Goal: Task Accomplishment & Management: Manage account settings

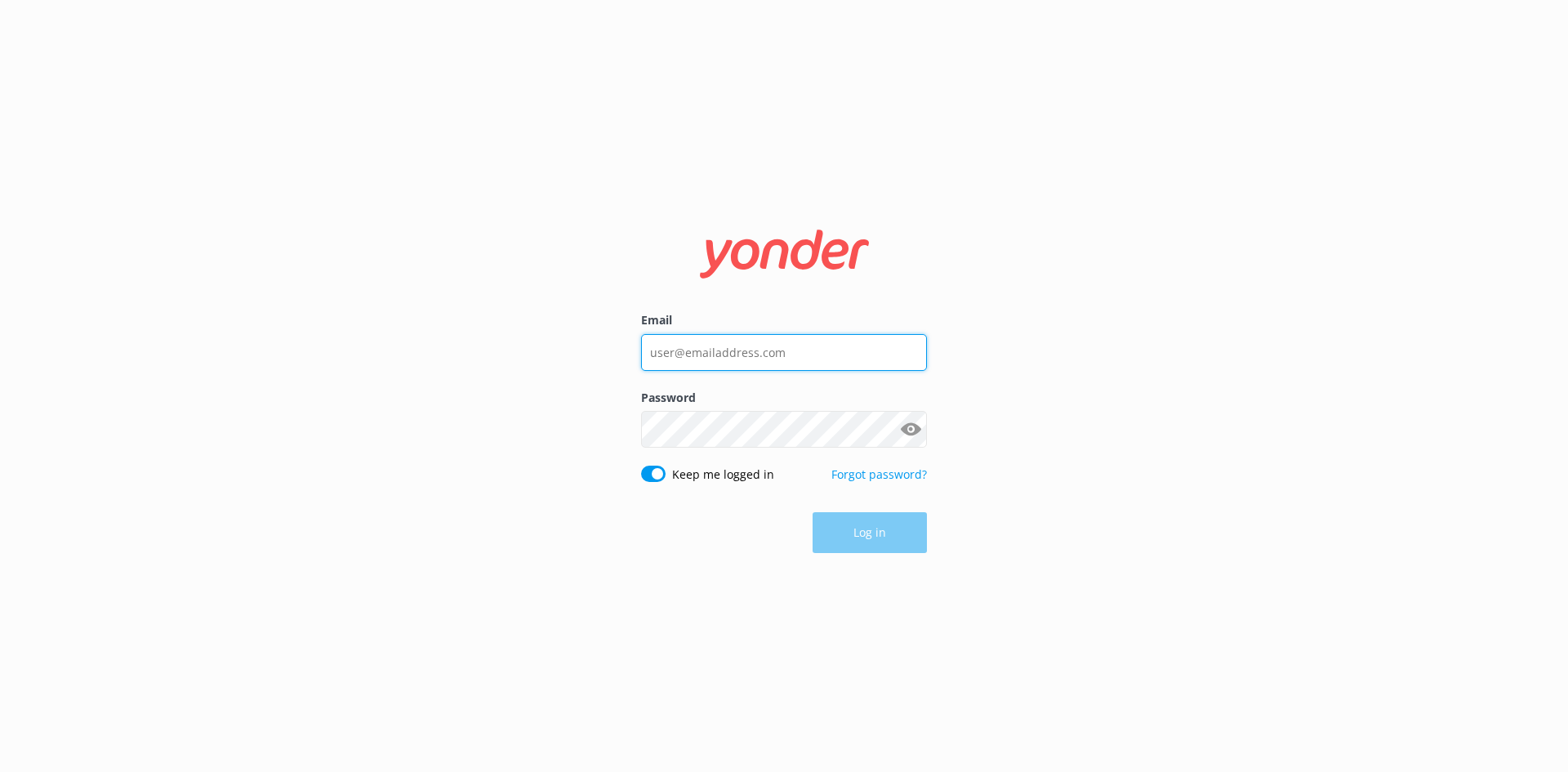
type input "[EMAIL_ADDRESS][DOMAIN_NAME]"
click at [876, 539] on div "Log in" at bounding box center [784, 532] width 286 height 41
click at [879, 539] on button "Log in" at bounding box center [870, 533] width 114 height 41
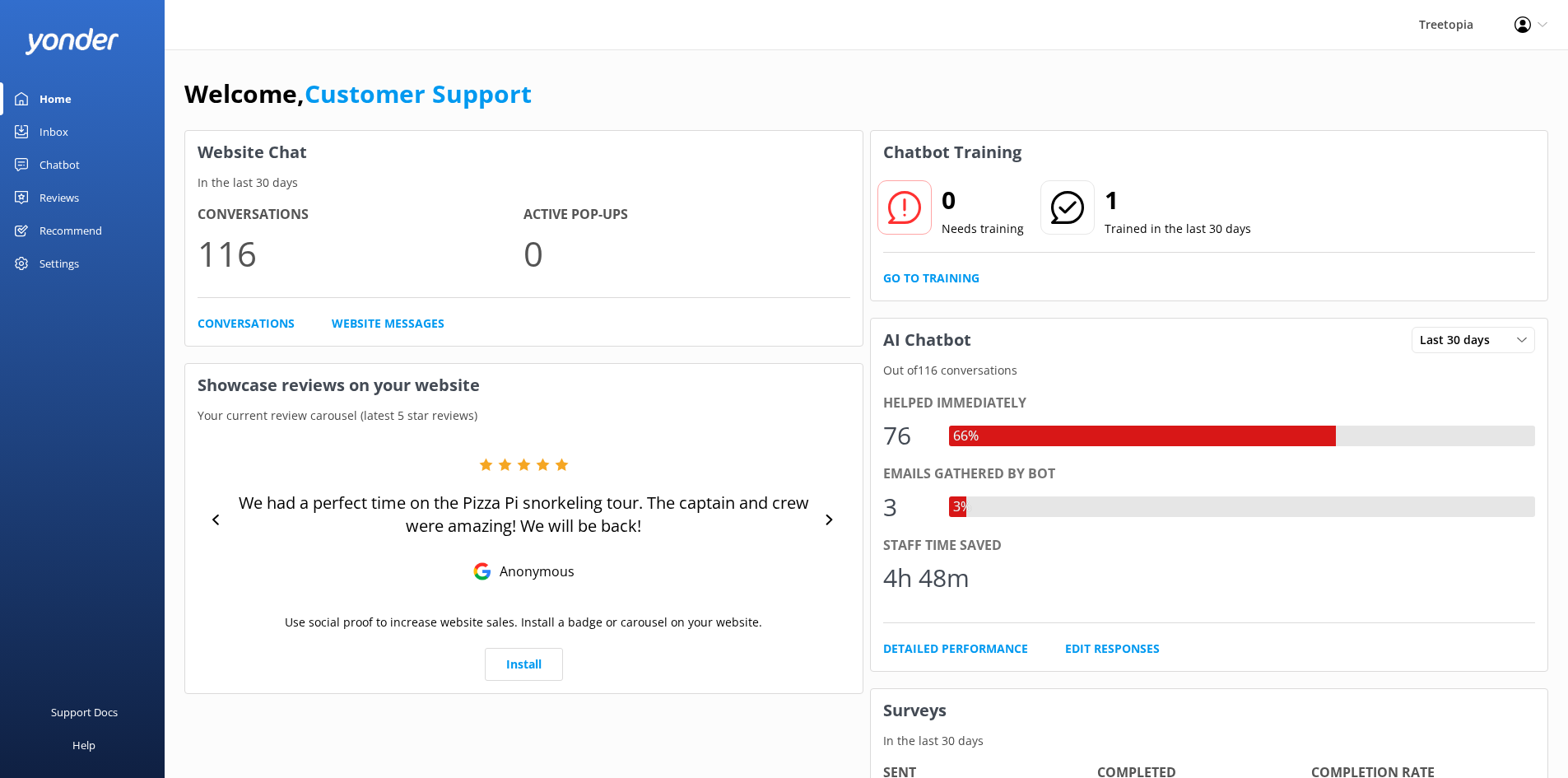
click at [83, 139] on link "Inbox" at bounding box center [82, 132] width 164 height 33
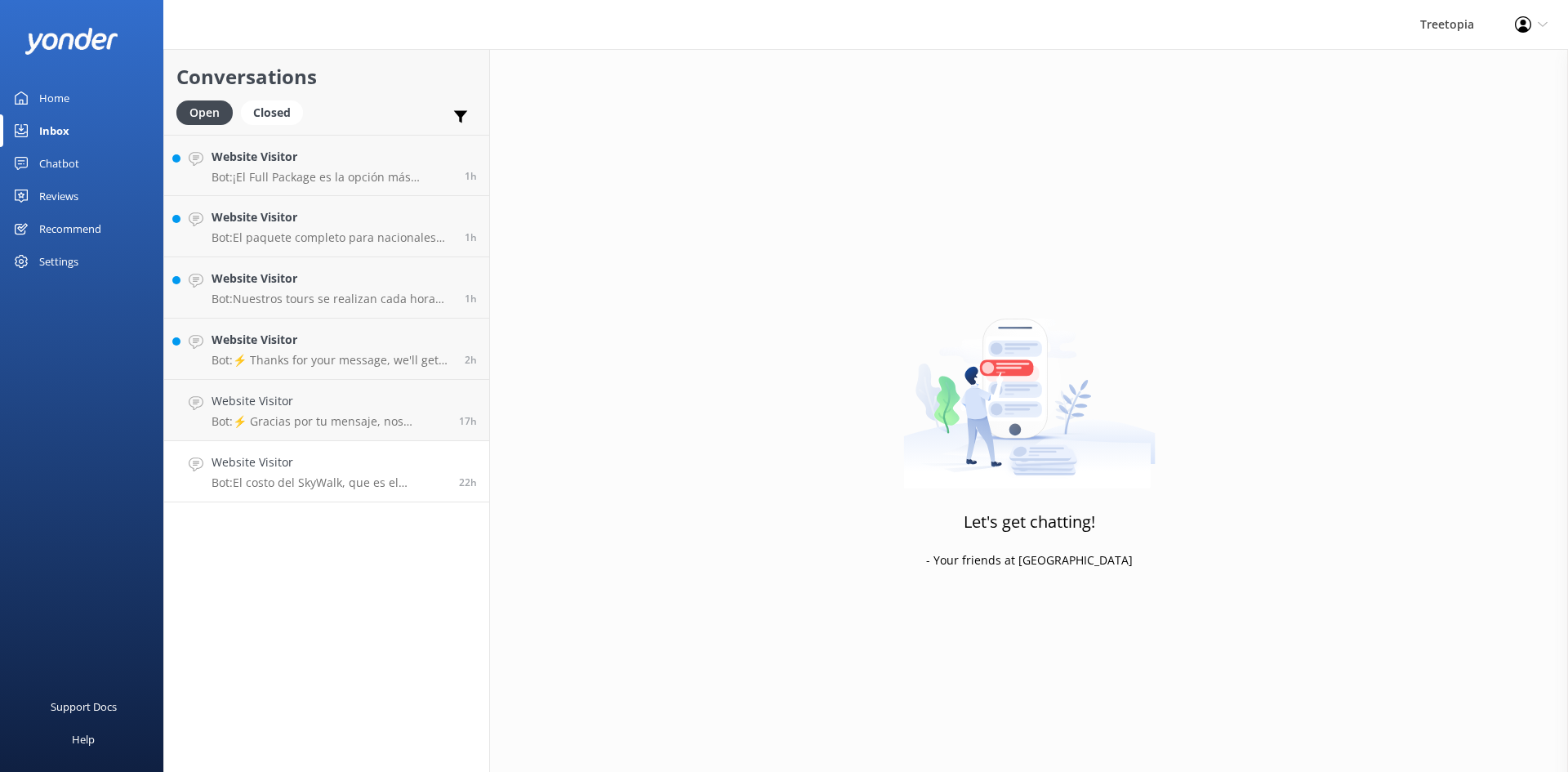
click at [340, 477] on p "Bot: El costo del SkyWalk, que es el recorrido [PERSON_NAME] colgantes, es de $…" at bounding box center [329, 482] width 235 height 15
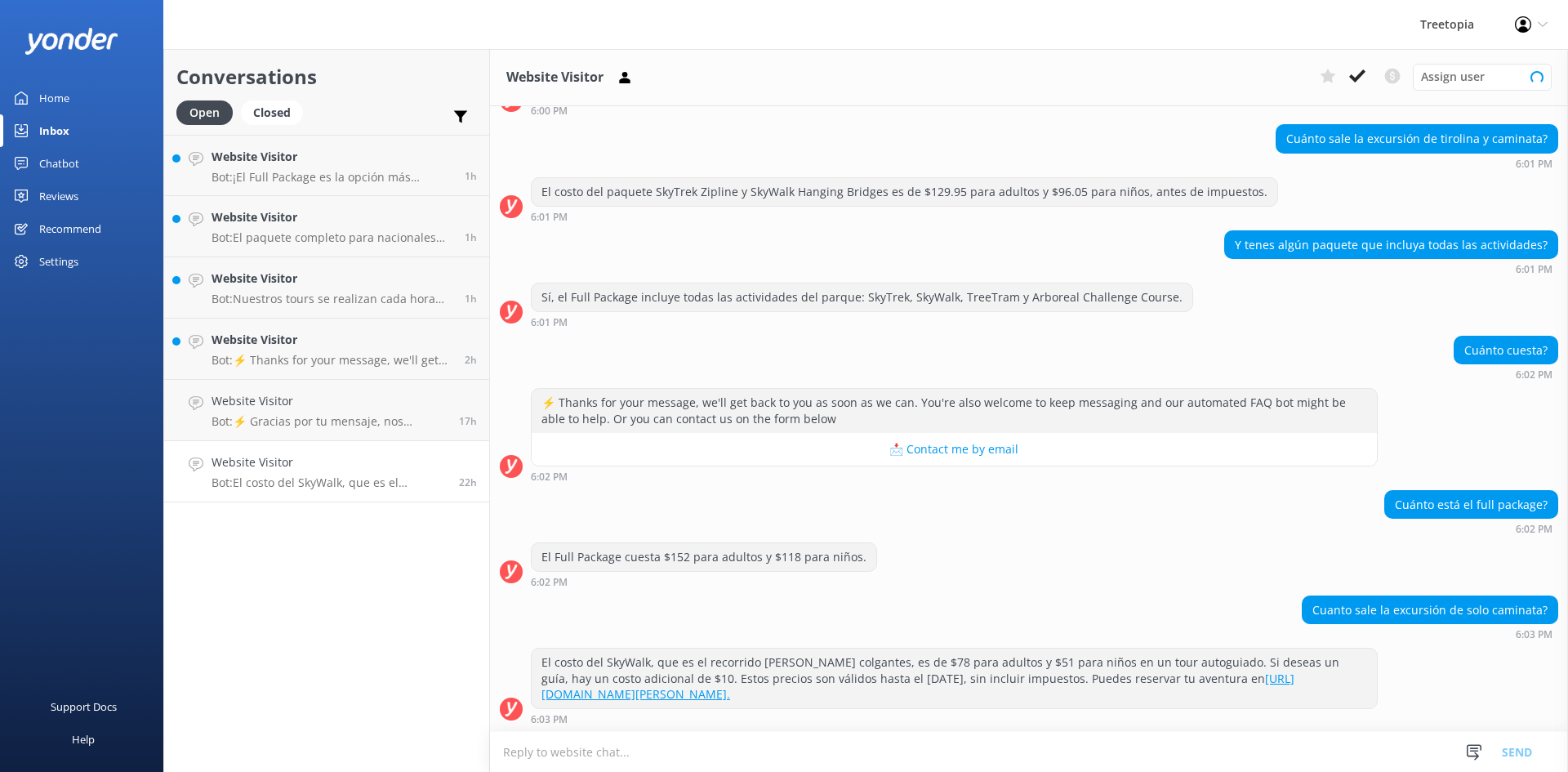
scroll to position [212, 0]
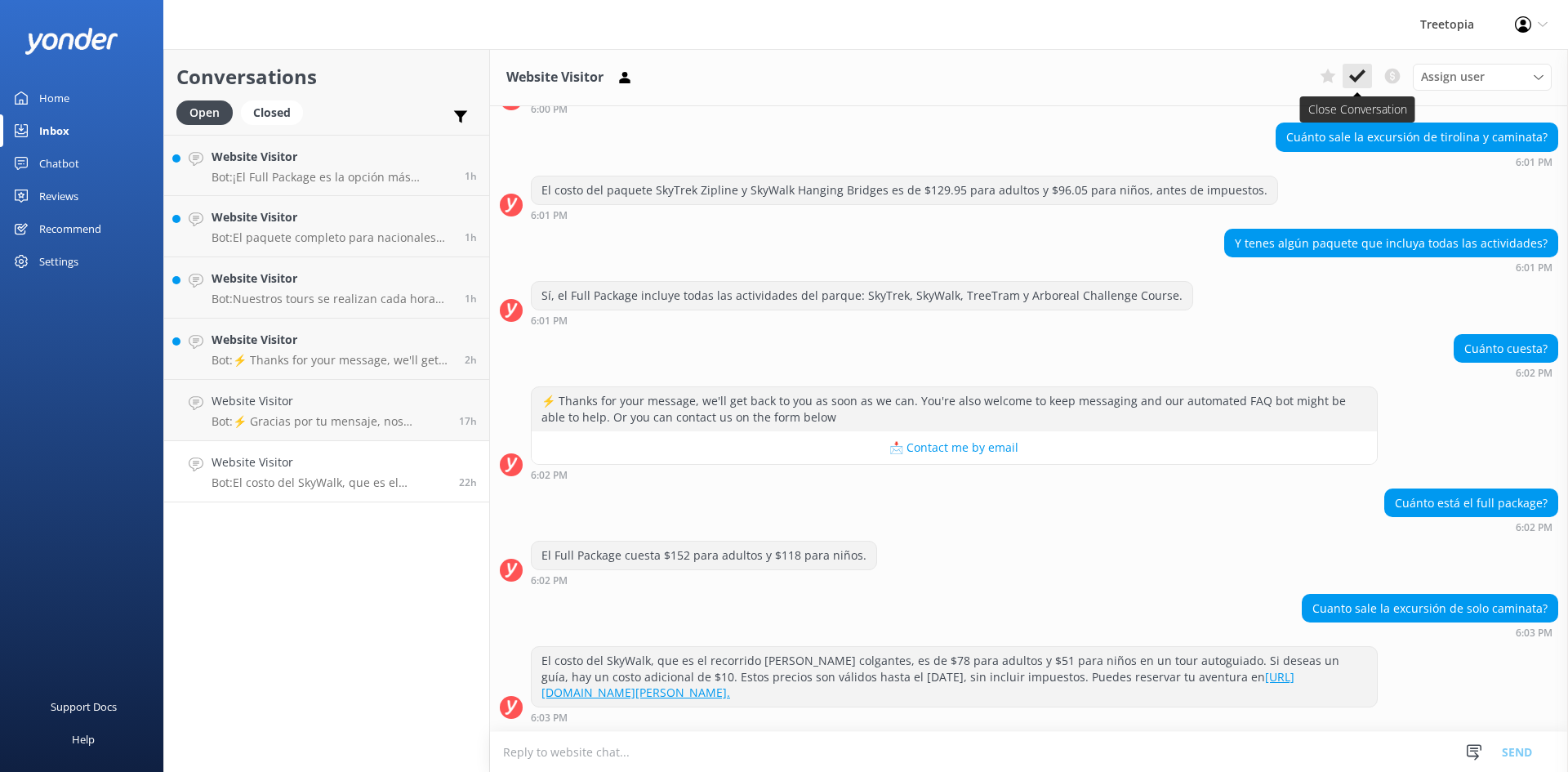
click at [1360, 75] on use at bounding box center [1356, 75] width 16 height 13
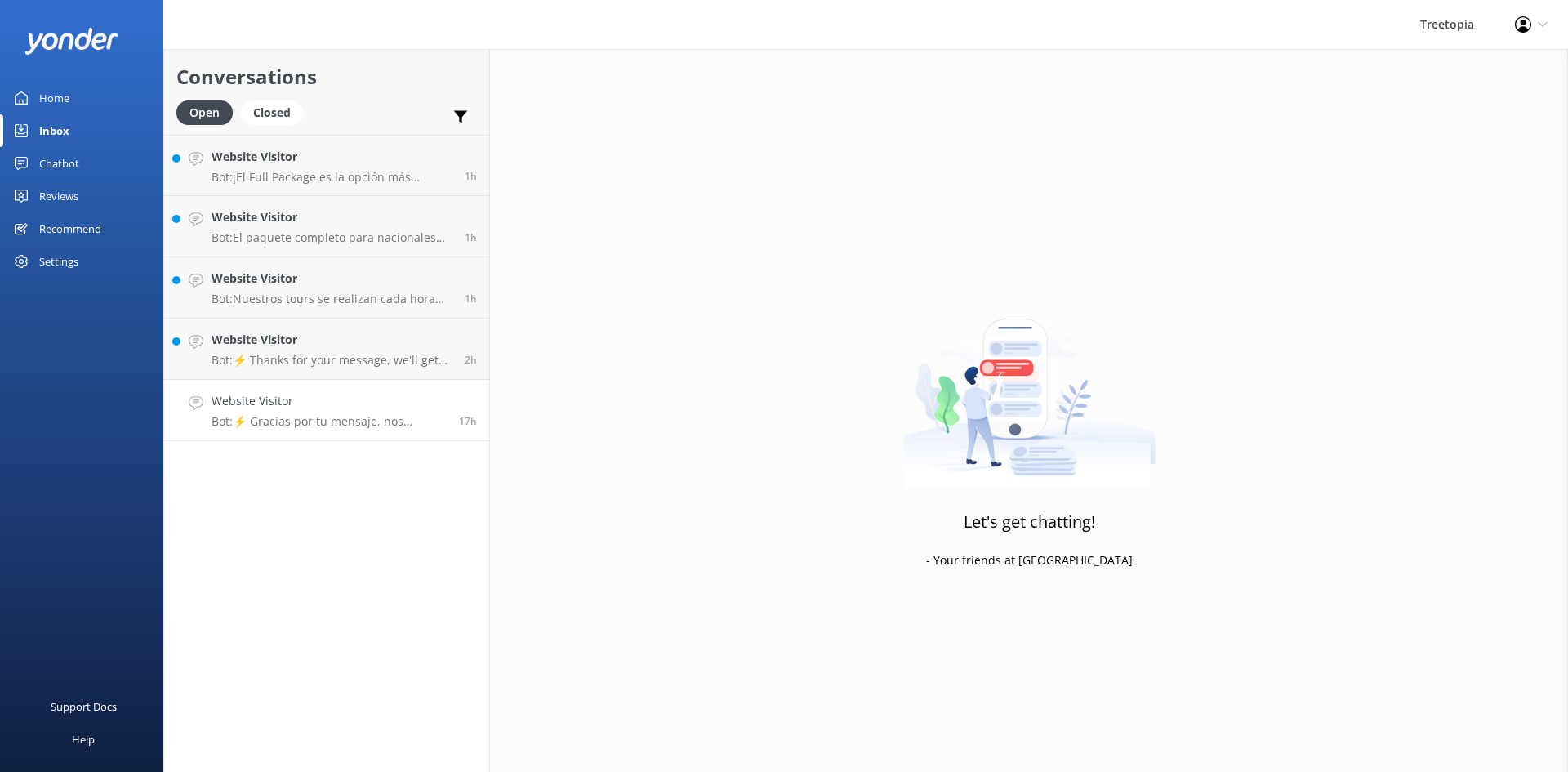
click at [296, 428] on p "Bot: ⚡ Gracias por tu mensaje, nos pondremos en contacto contigo lo antes posib…" at bounding box center [329, 421] width 235 height 15
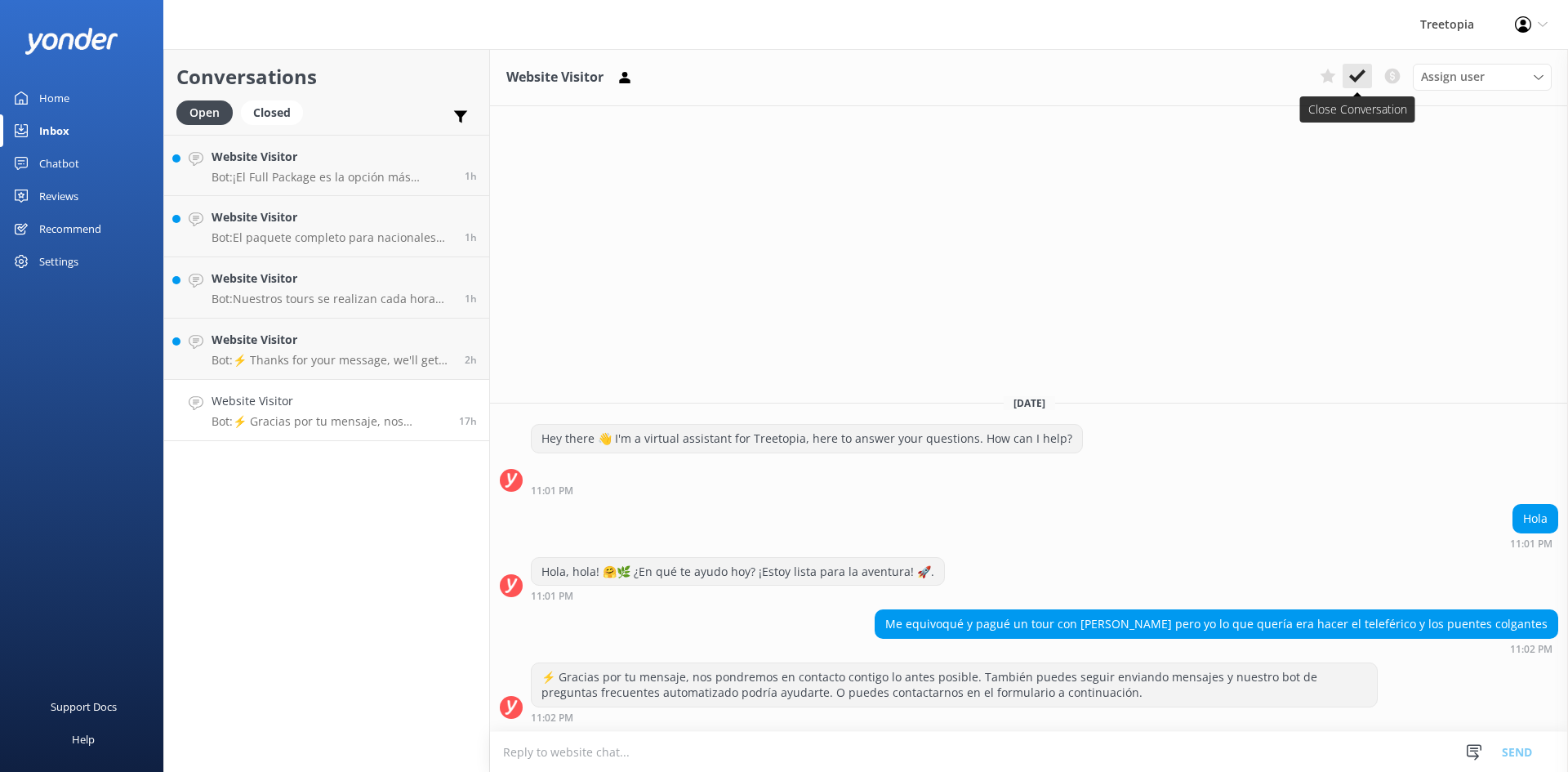
click at [1355, 76] on icon at bounding box center [1356, 75] width 16 height 16
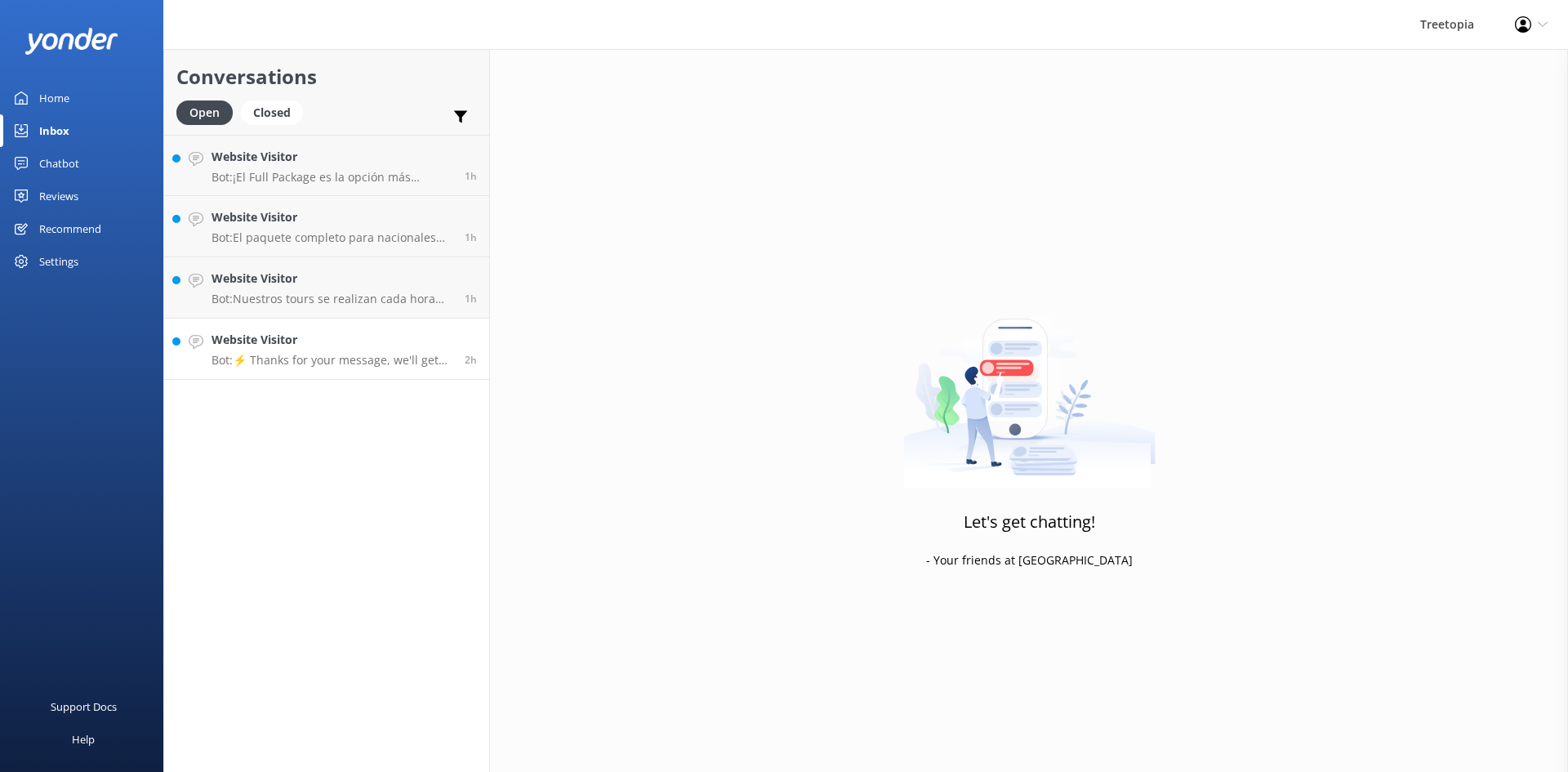
click at [276, 354] on p "Bot: ⚡ Thanks for your message, we'll get back to you as soon as we can. You're…" at bounding box center [332, 360] width 241 height 15
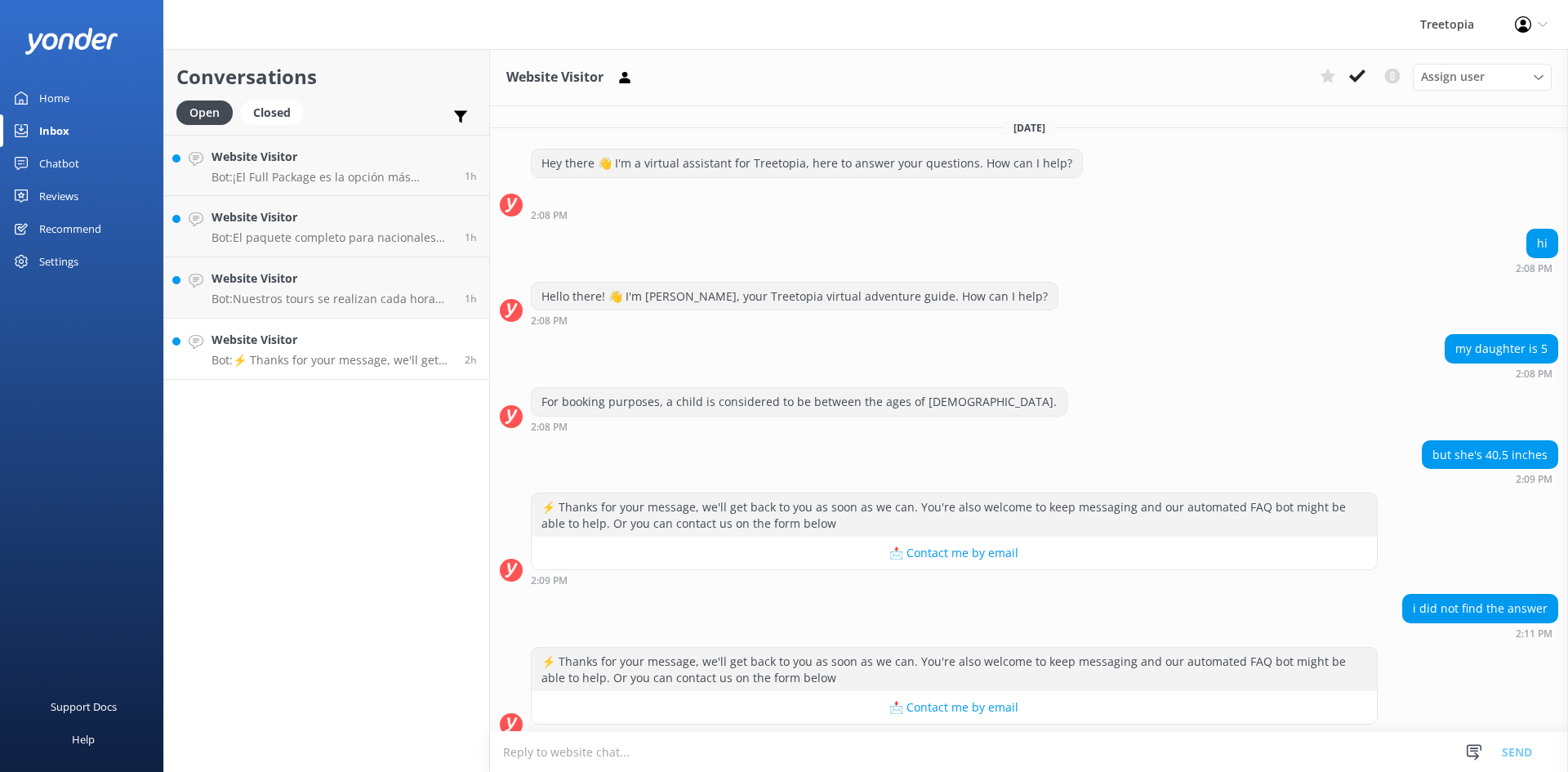
scroll to position [17, 0]
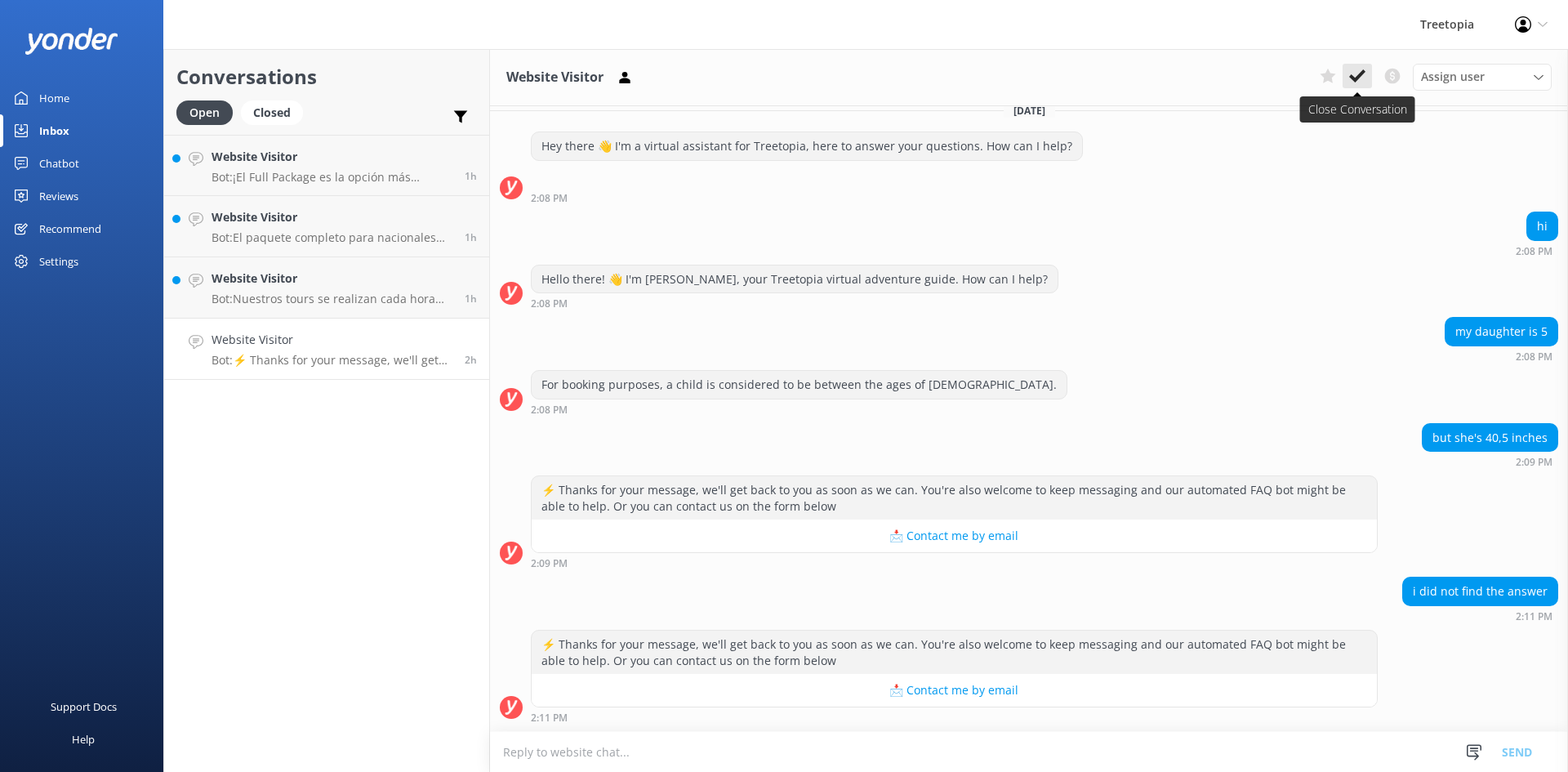
click at [1362, 75] on use at bounding box center [1356, 75] width 16 height 13
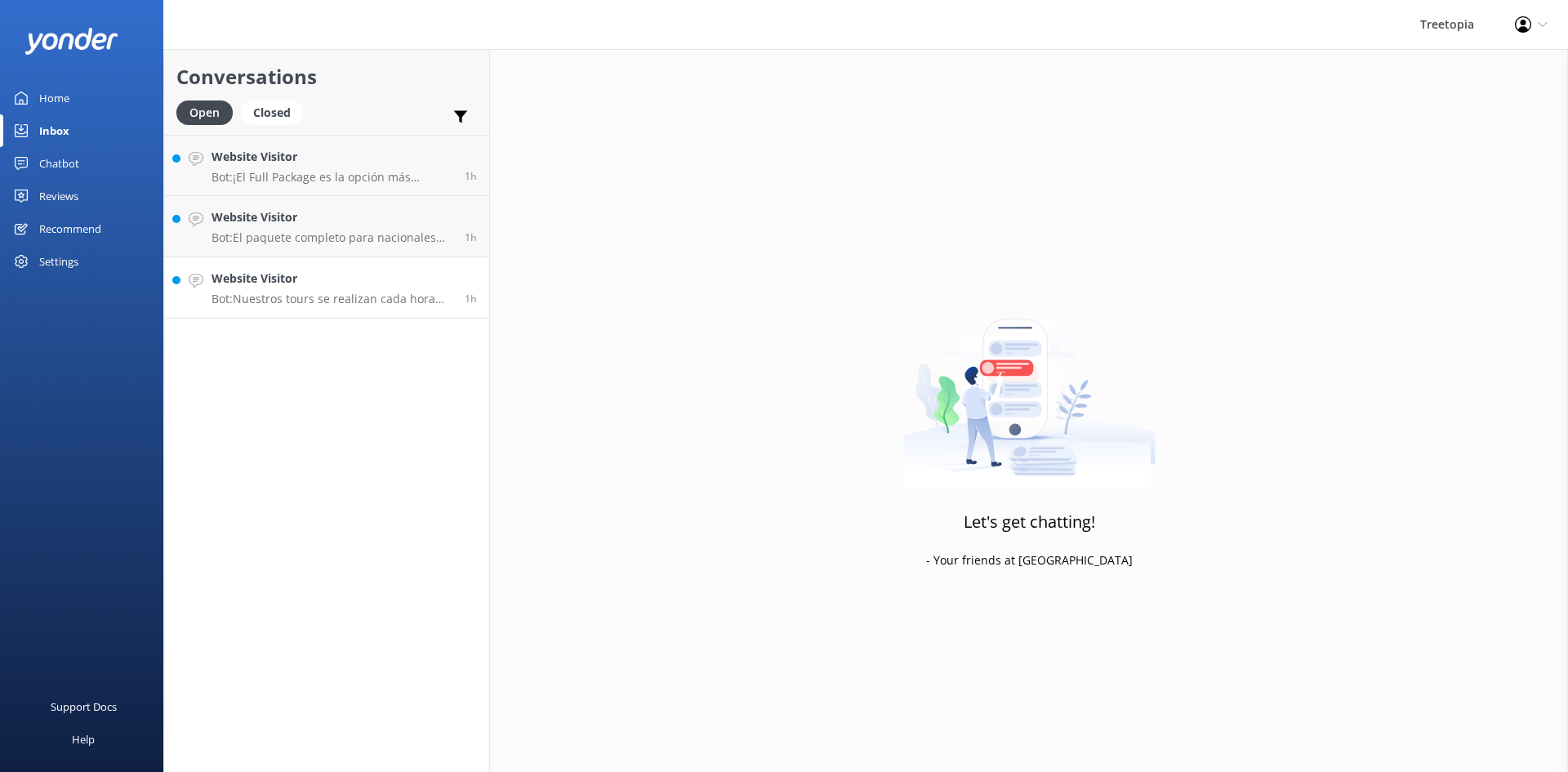
click at [370, 290] on div "Website Visitor Bot: Nuestros tours se realizan cada hora desde las 7 AM hasta …" at bounding box center [332, 287] width 241 height 36
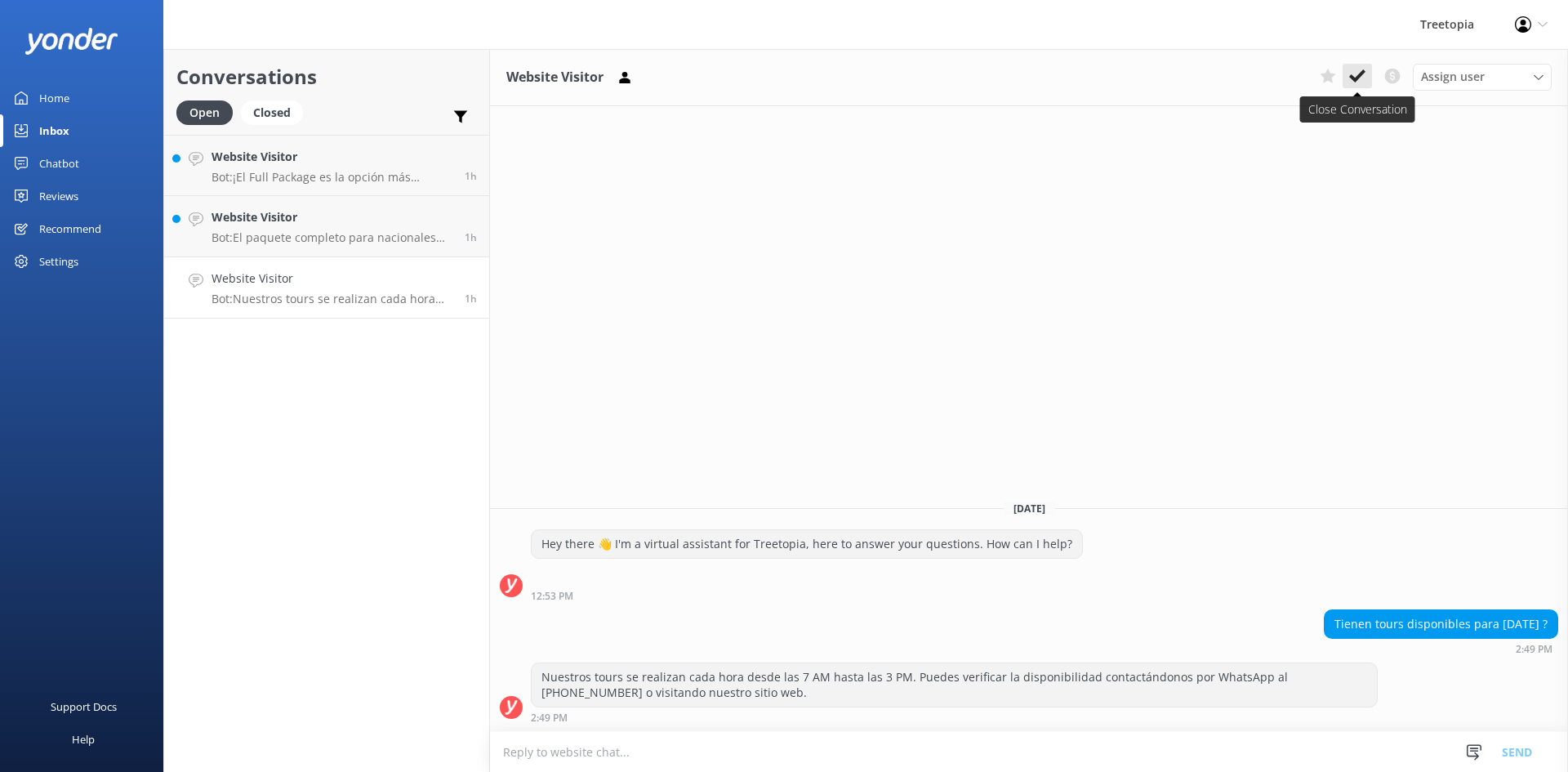
click at [1361, 83] on icon at bounding box center [1356, 75] width 16 height 16
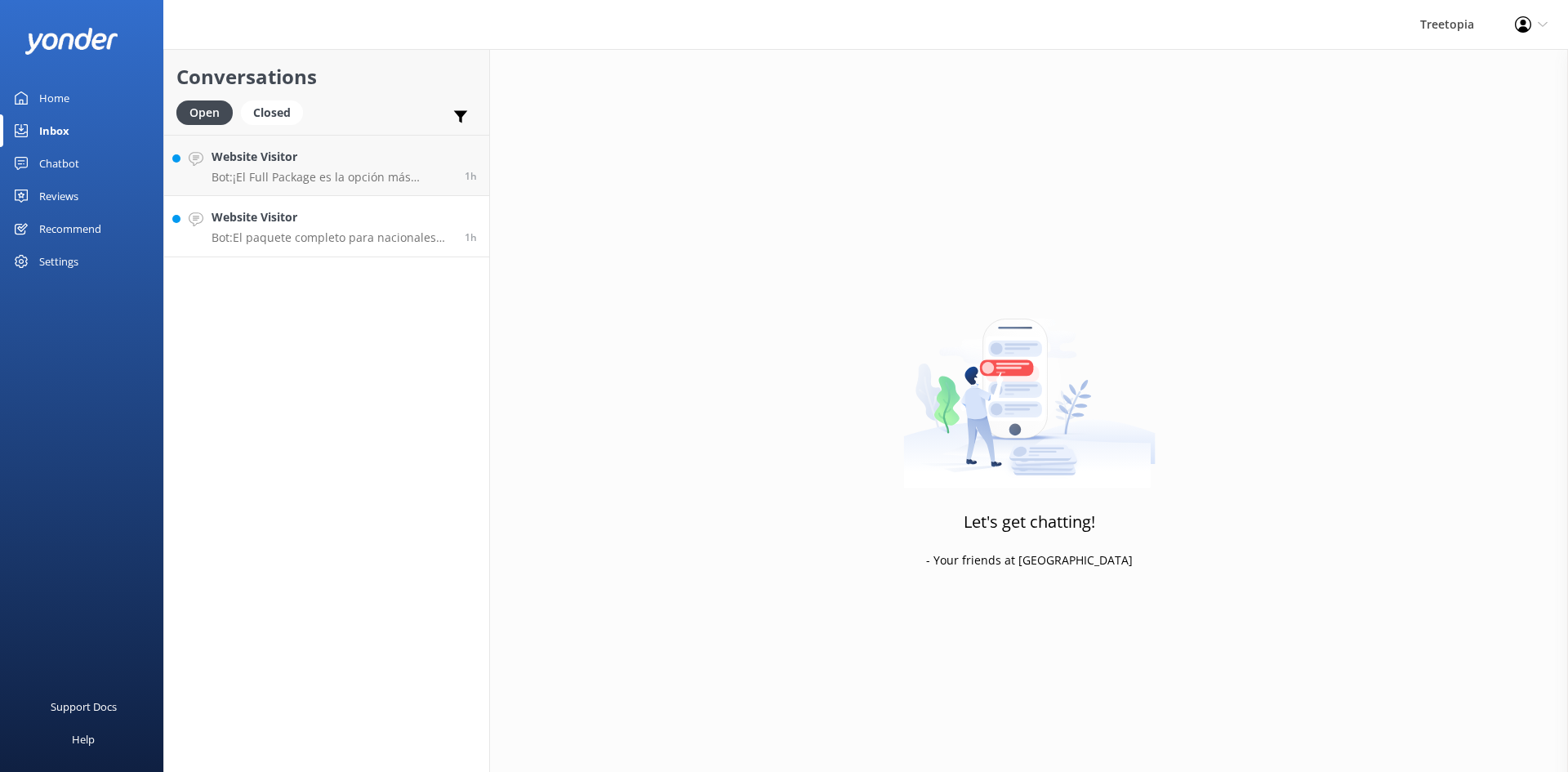
click at [349, 235] on p "Bot: El paquete completo para nacionales no tiene un precio específico menciona…" at bounding box center [332, 238] width 241 height 15
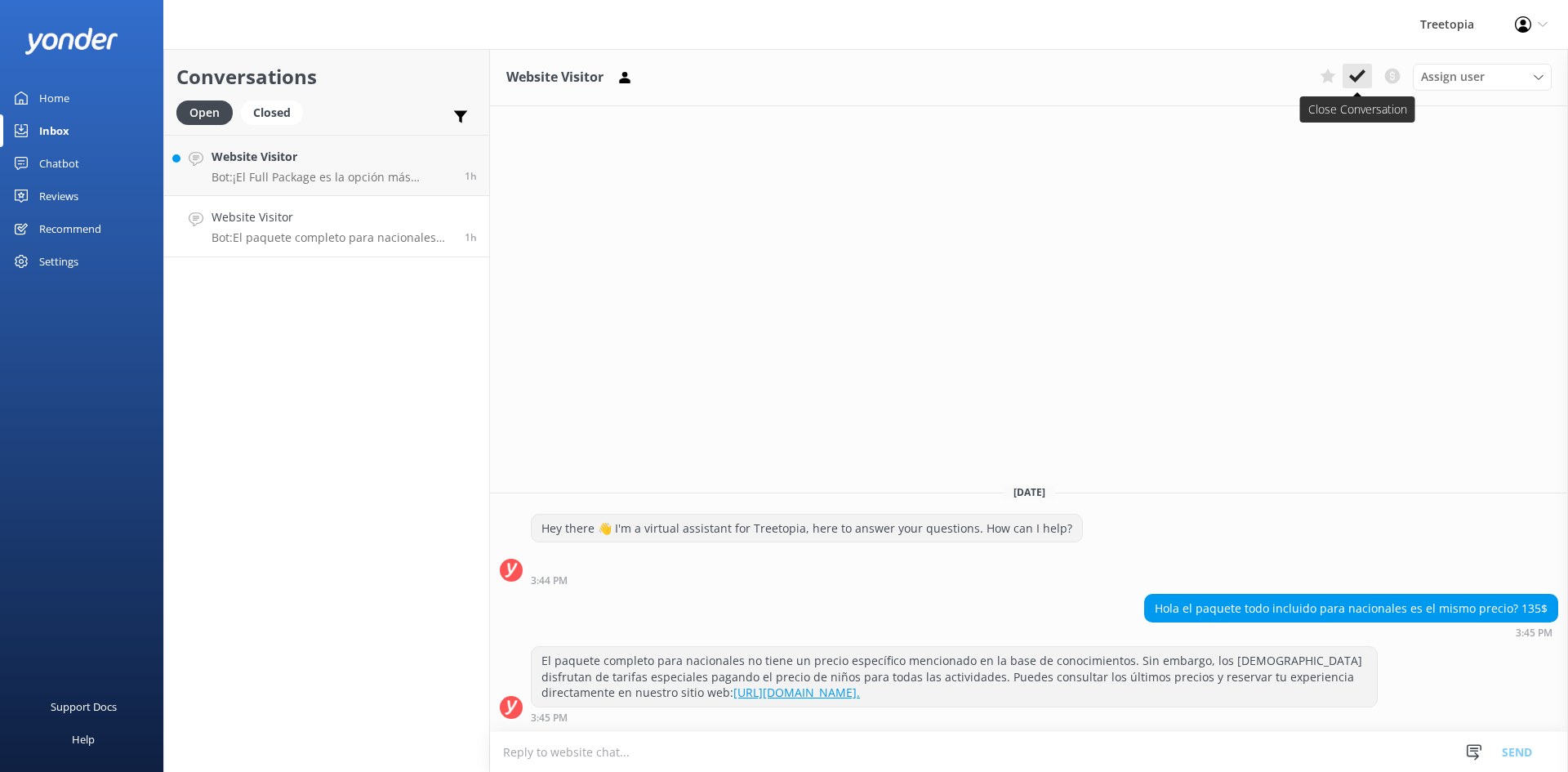
click at [1362, 80] on icon at bounding box center [1356, 75] width 16 height 16
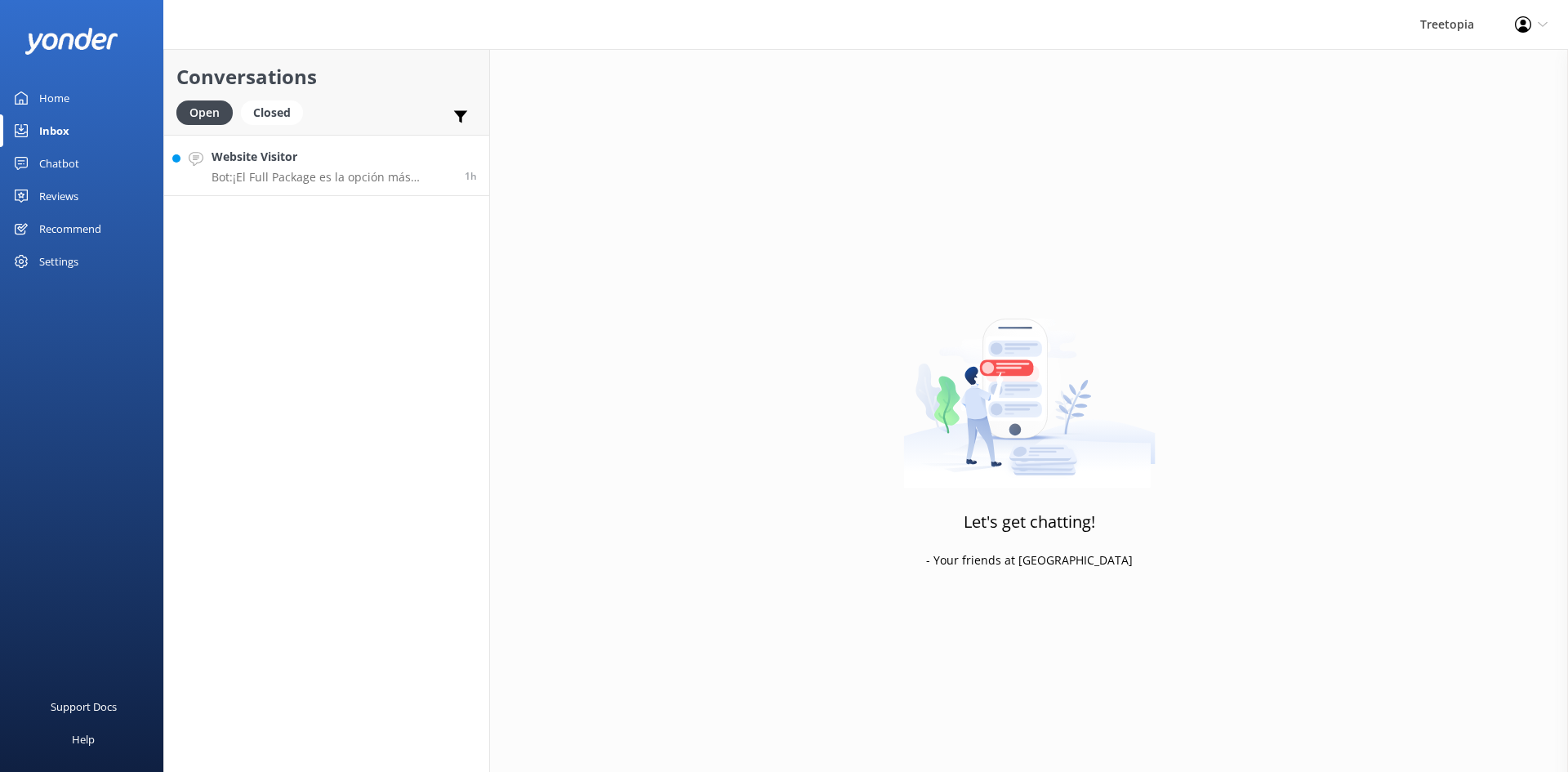
click at [369, 172] on p "Bot: ¡El Full Package es la opción más completa y emocionante! Puedes consultar…" at bounding box center [332, 177] width 241 height 15
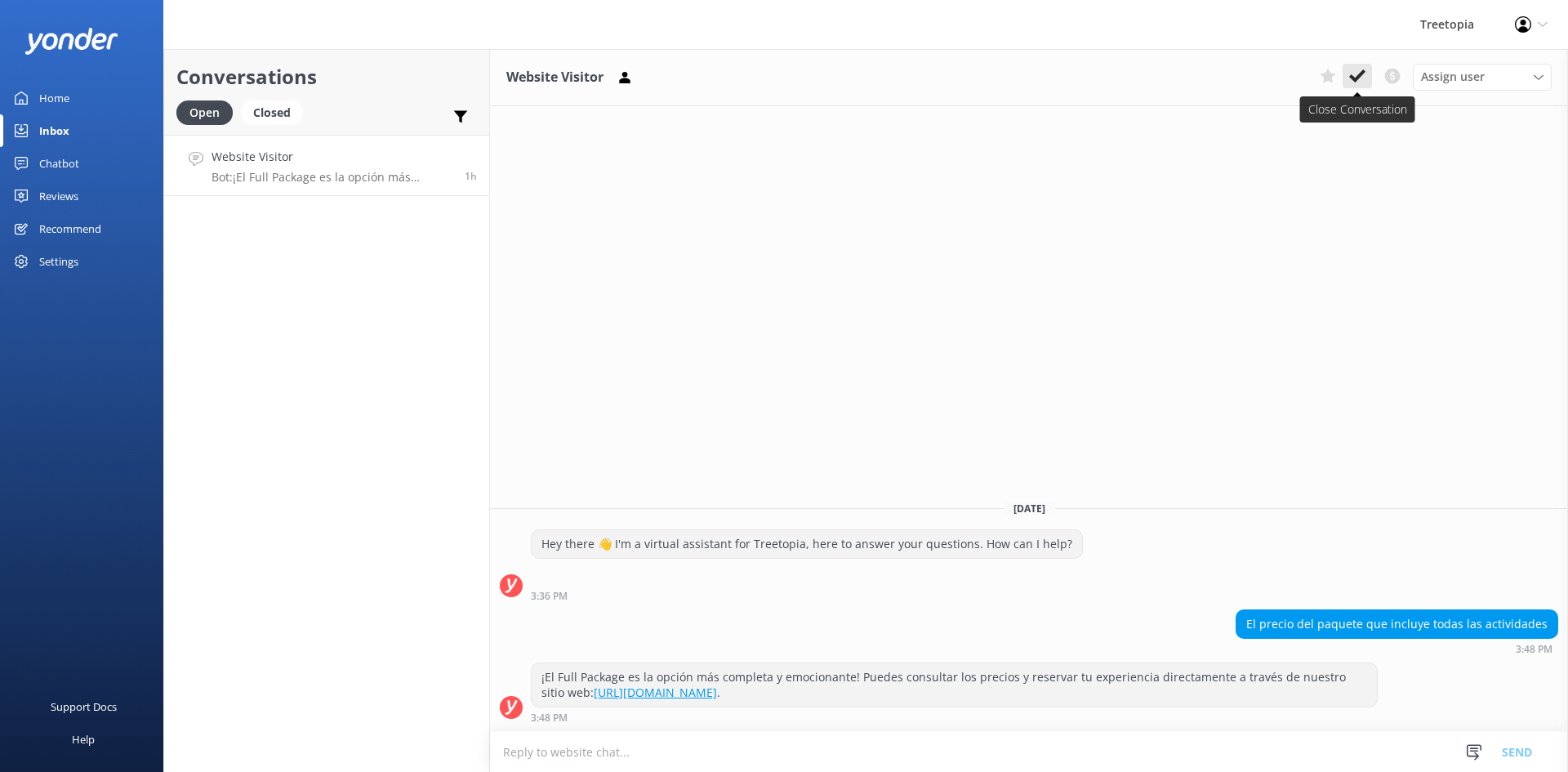
click at [1361, 74] on use at bounding box center [1356, 75] width 16 height 13
